Goal: Task Accomplishment & Management: Use online tool/utility

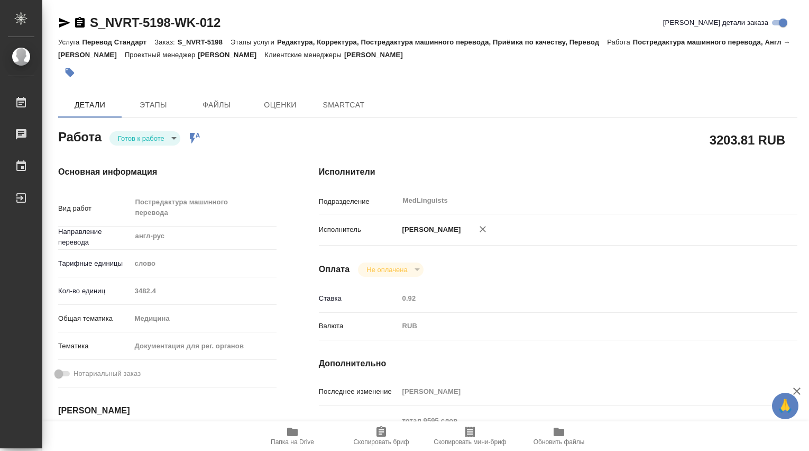
type textarea "x"
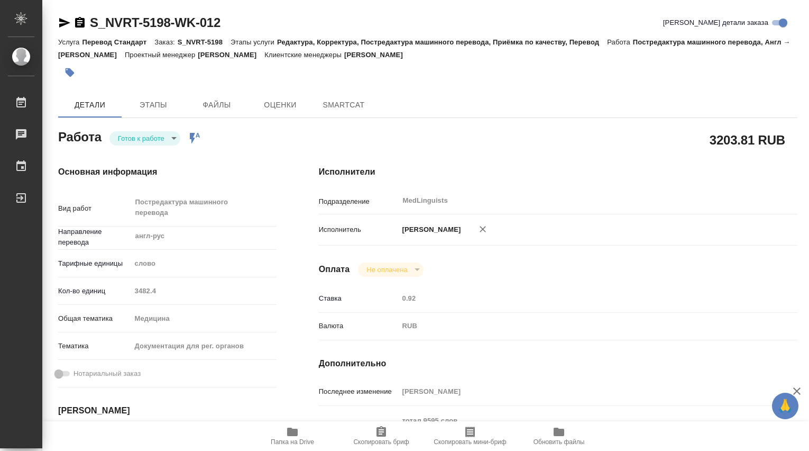
type textarea "x"
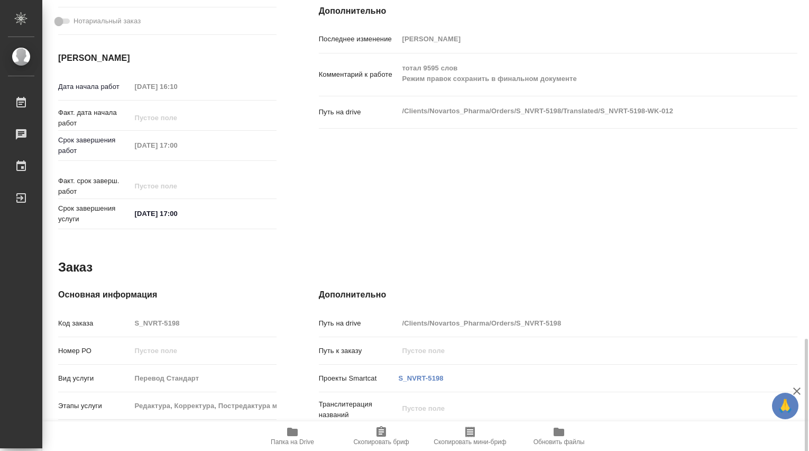
scroll to position [462, 0]
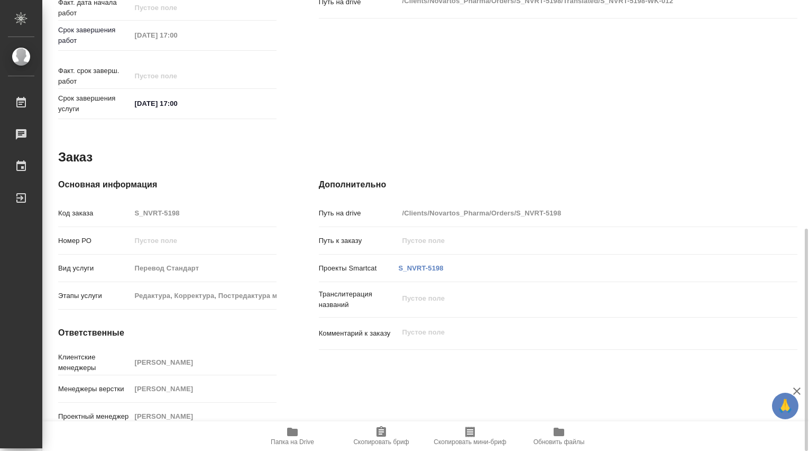
type textarea "x"
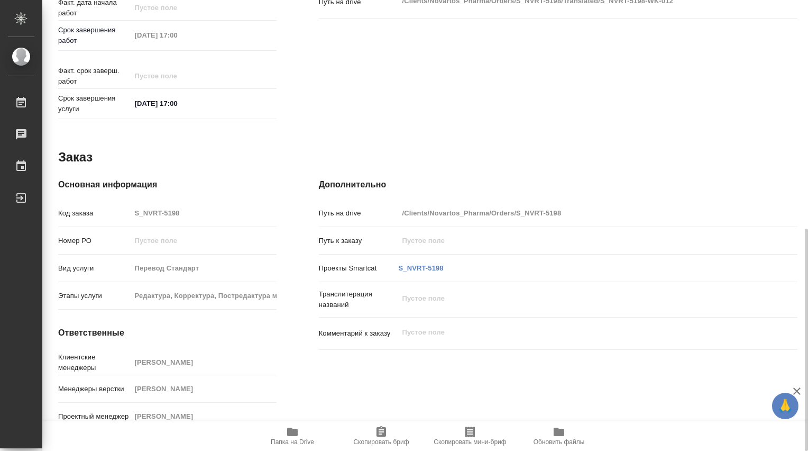
type textarea "x"
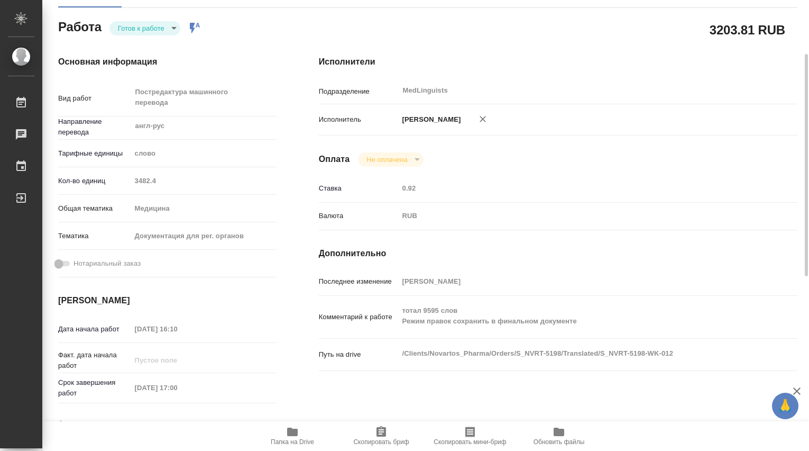
scroll to position [0, 0]
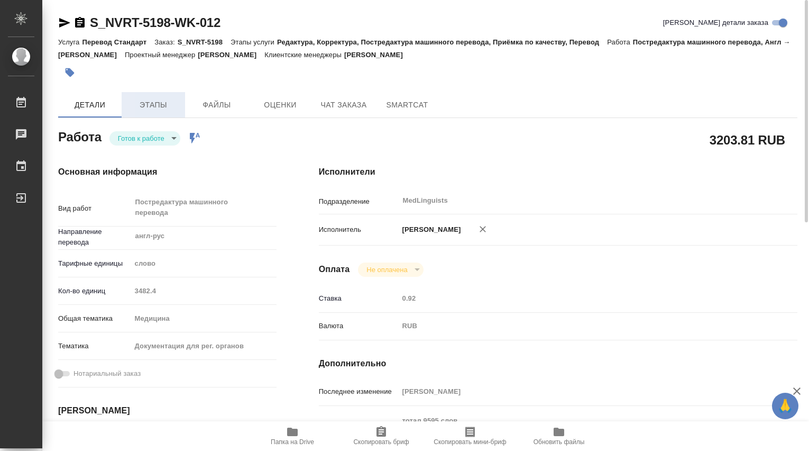
click at [151, 100] on span "Этапы" at bounding box center [153, 104] width 51 height 13
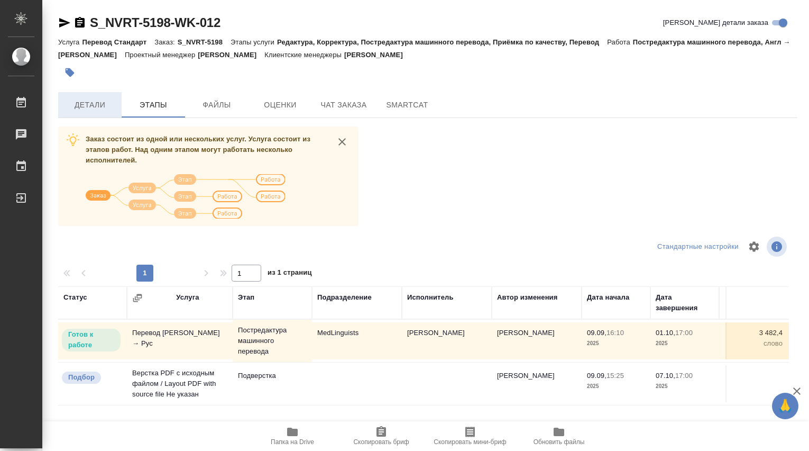
click at [84, 110] on span "Детали" at bounding box center [90, 104] width 51 height 13
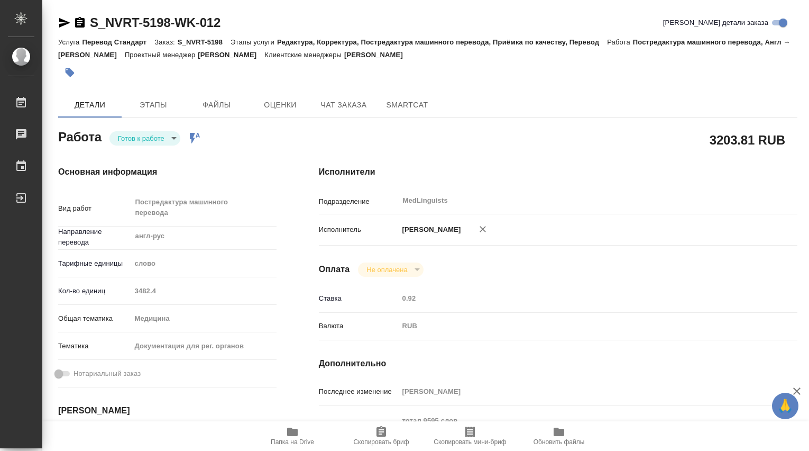
type textarea "x"
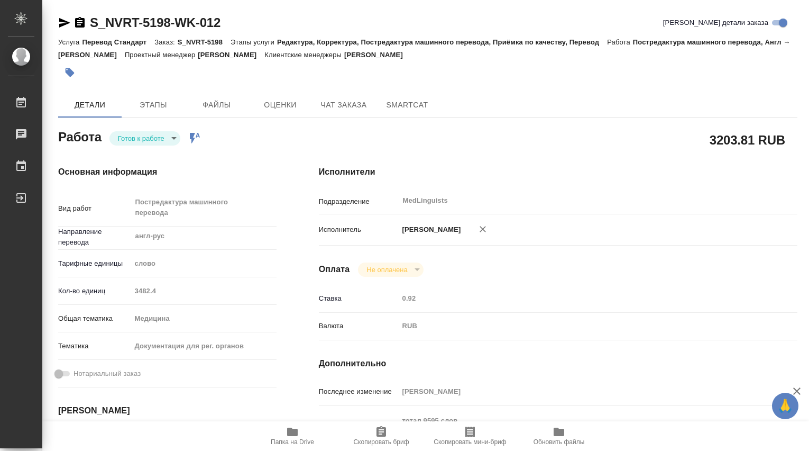
type textarea "x"
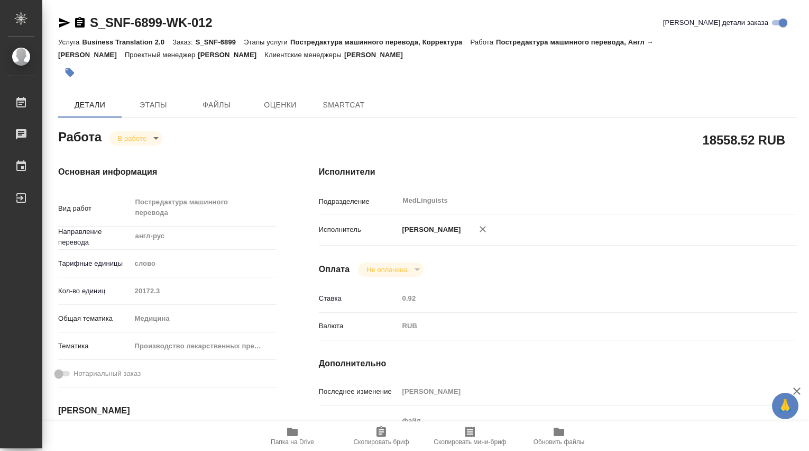
type textarea "x"
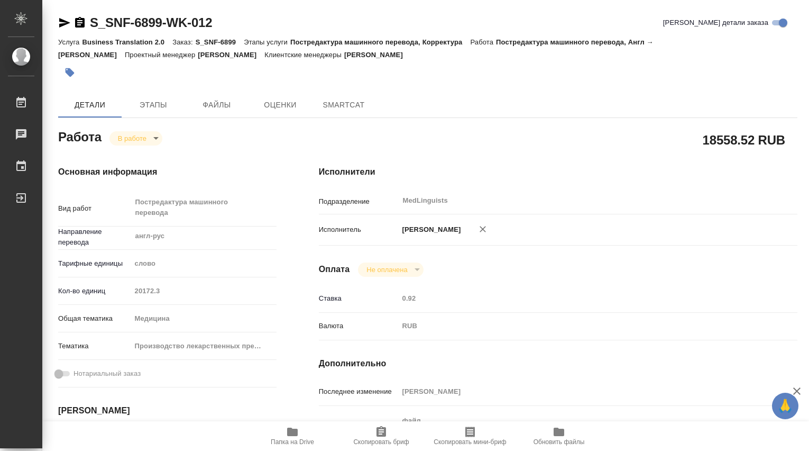
type textarea "x"
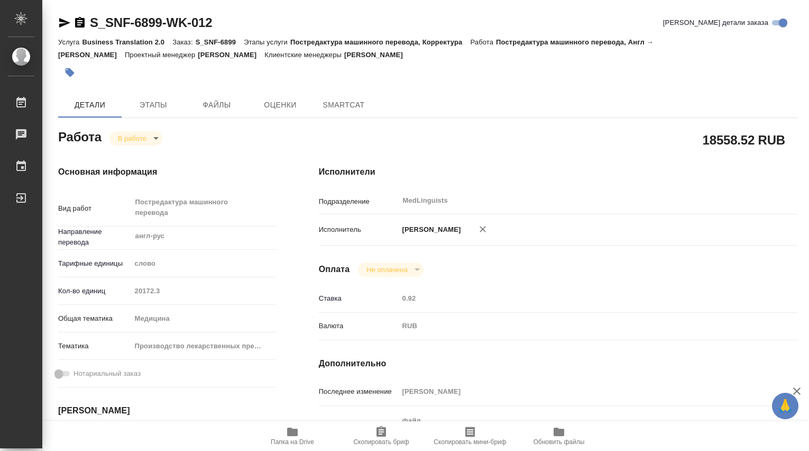
scroll to position [176, 0]
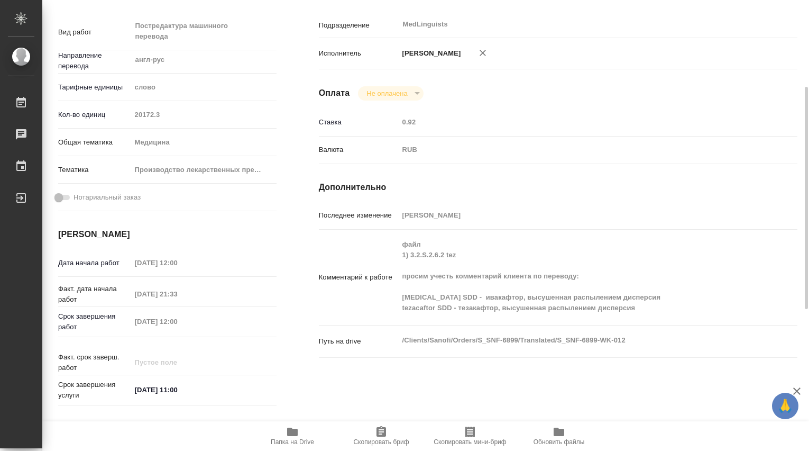
type textarea "x"
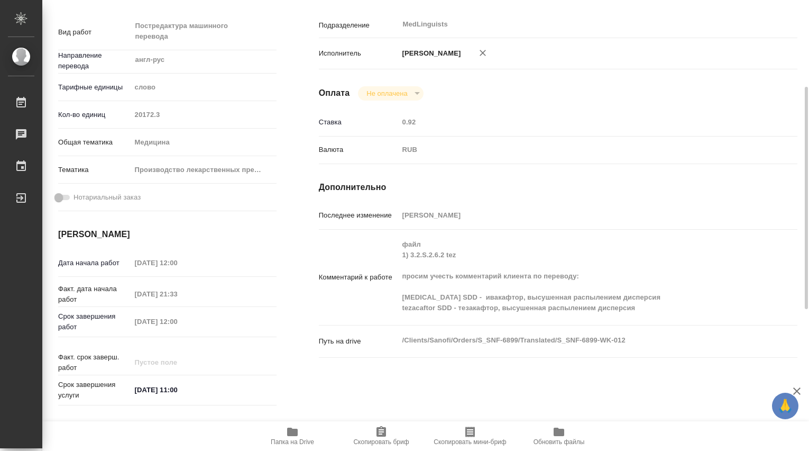
type textarea "x"
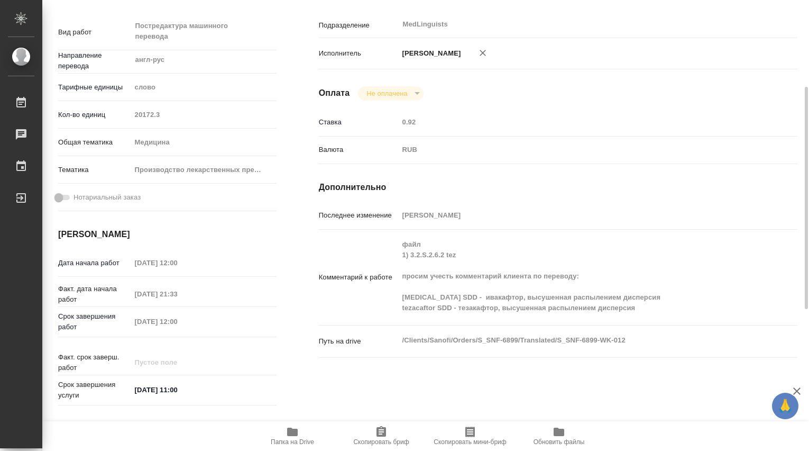
scroll to position [0, 0]
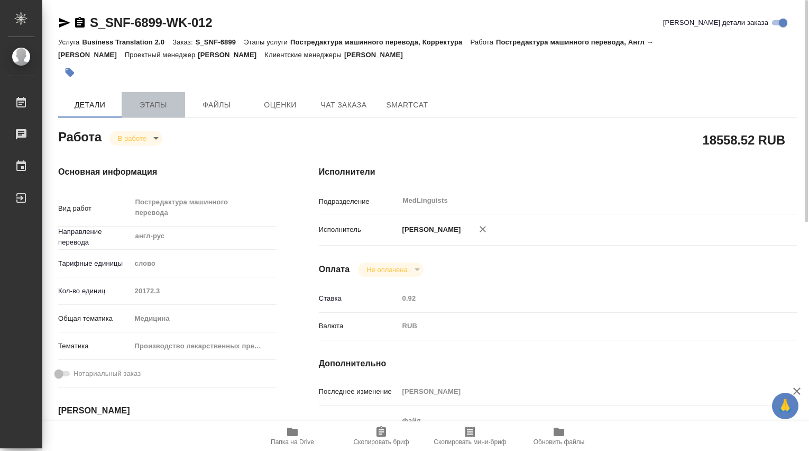
click at [146, 106] on span "Этапы" at bounding box center [153, 104] width 51 height 13
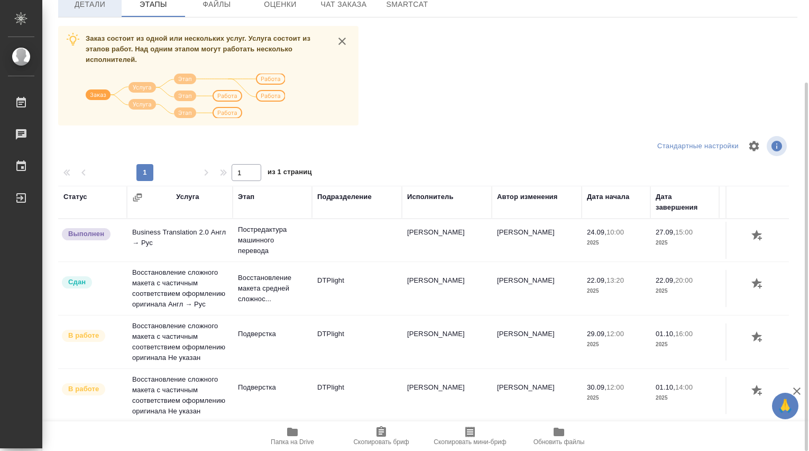
click at [107, 11] on span "Детали" at bounding box center [90, 4] width 51 height 13
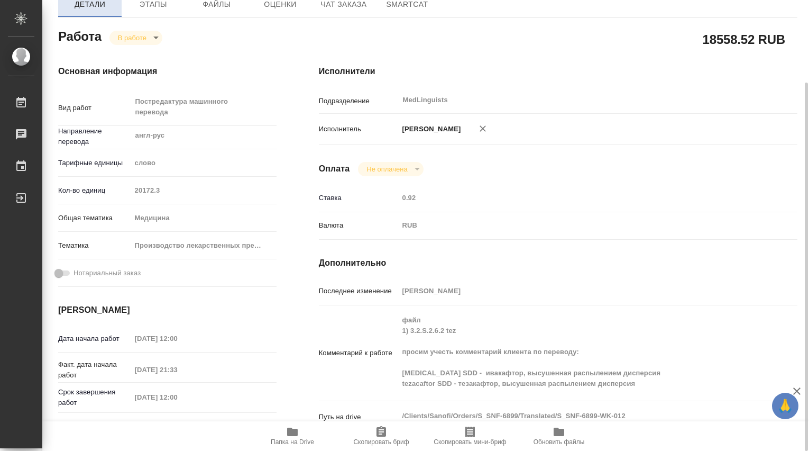
type textarea "x"
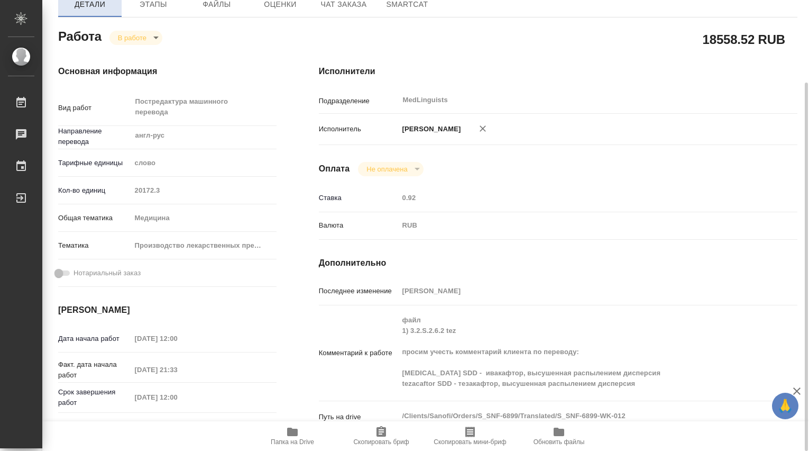
type textarea "x"
